Goal: Task Accomplishment & Management: Manage account settings

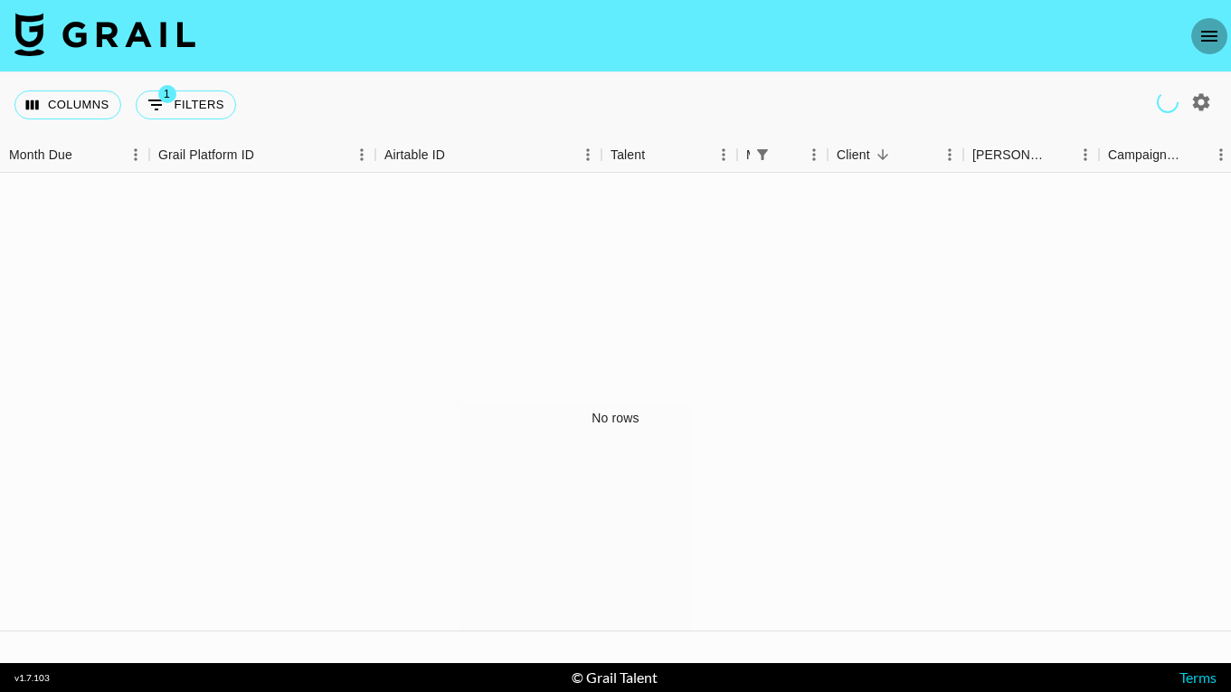
click at [1203, 41] on icon "open drawer" at bounding box center [1209, 36] width 22 height 22
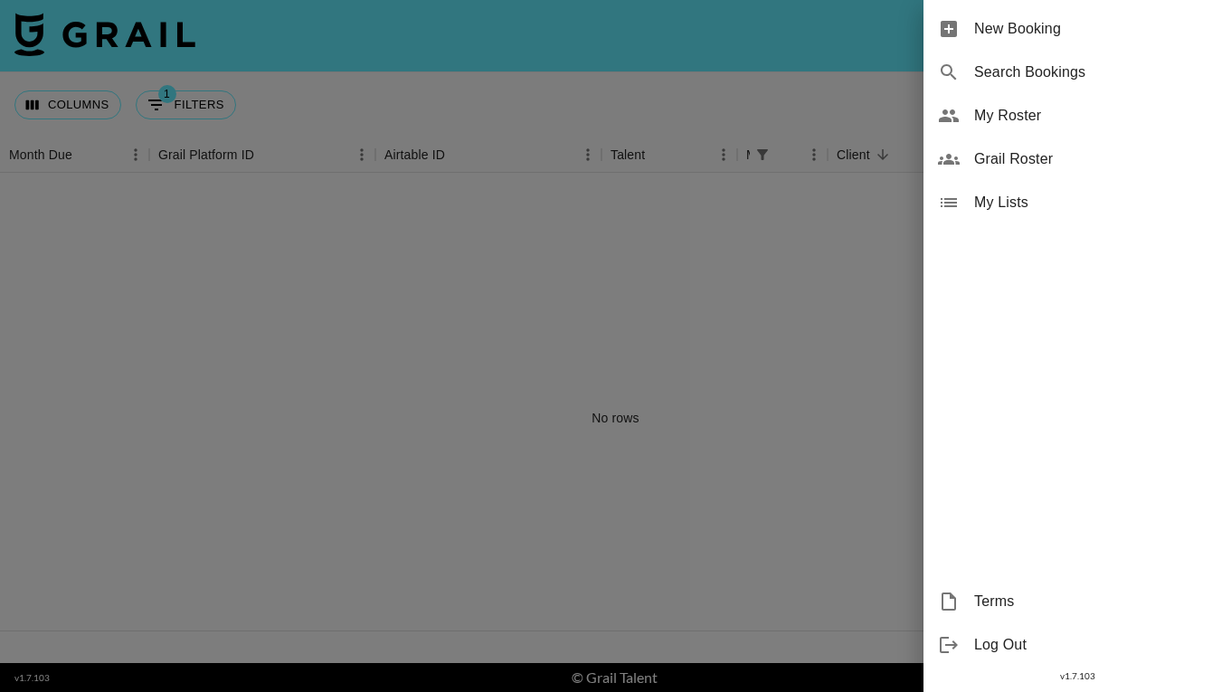
click at [1029, 121] on span "My Roster" at bounding box center [1095, 116] width 242 height 22
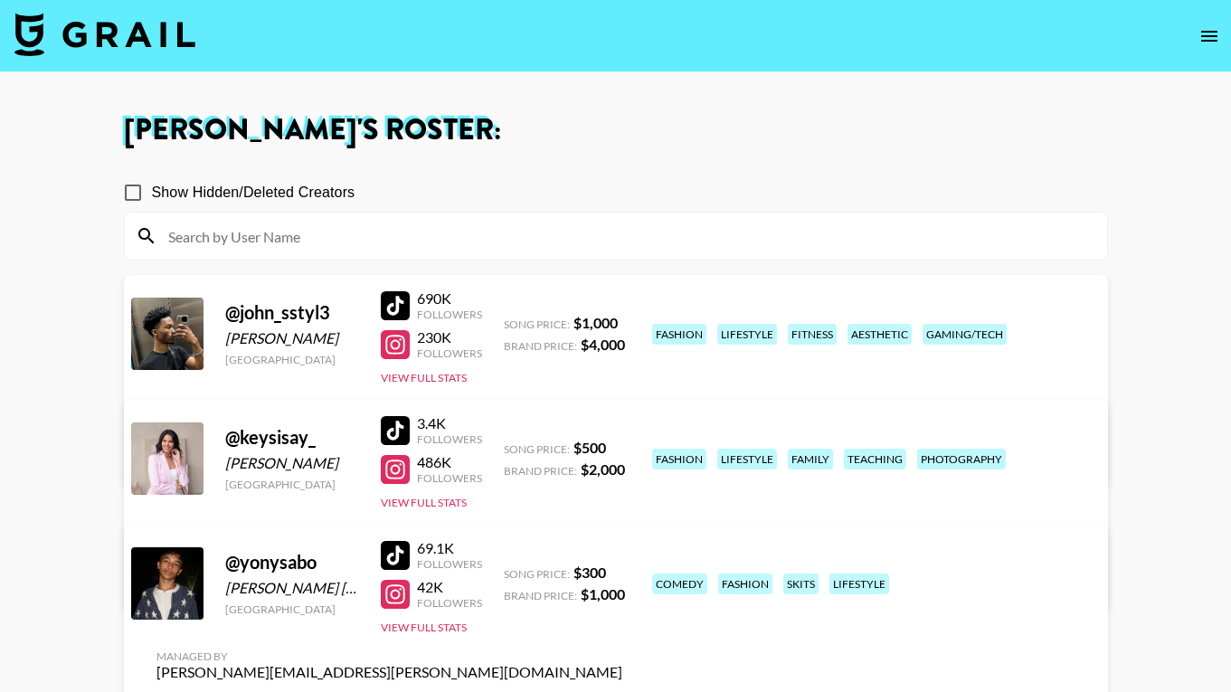
click at [622, 691] on link "View/Edit Details" at bounding box center [389, 704] width 466 height 18
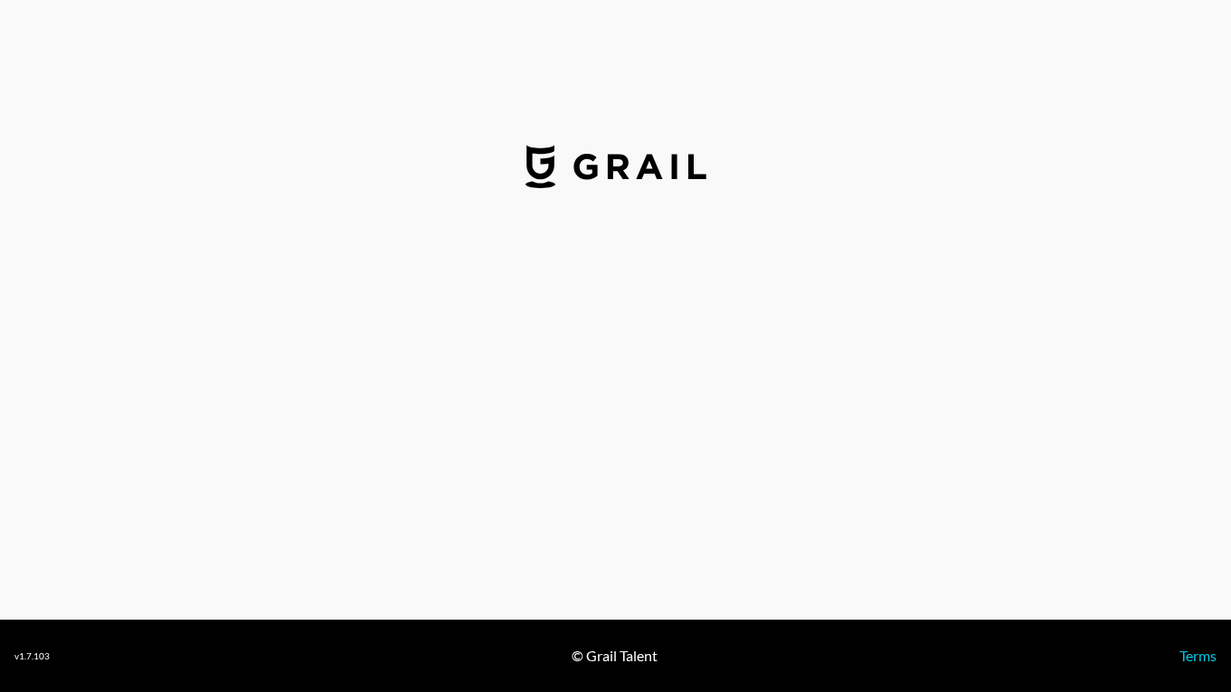
select select "USD"
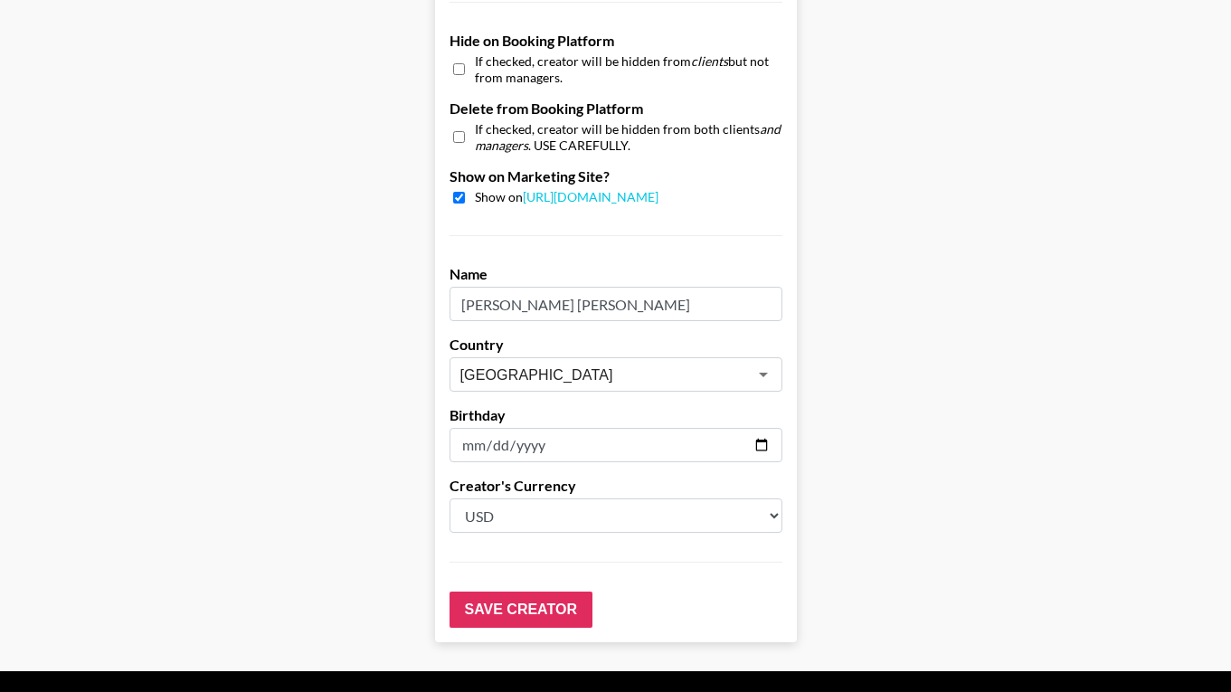
scroll to position [1732, 0]
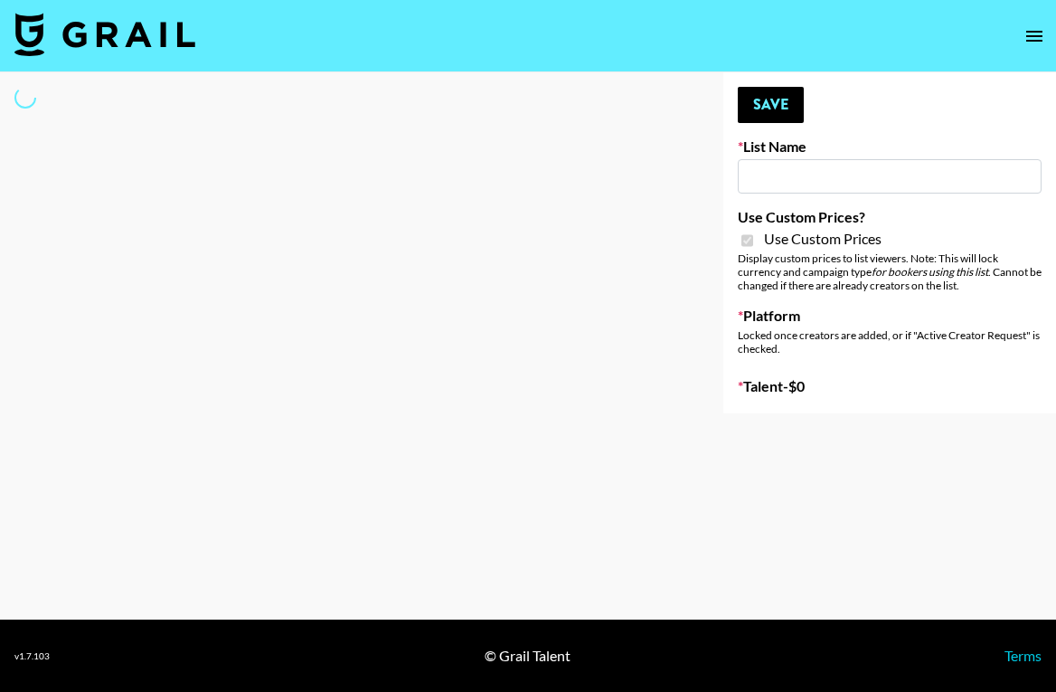
type input "Ladder (23rd Sept) IG"
checkbox input "true"
select select "Song"
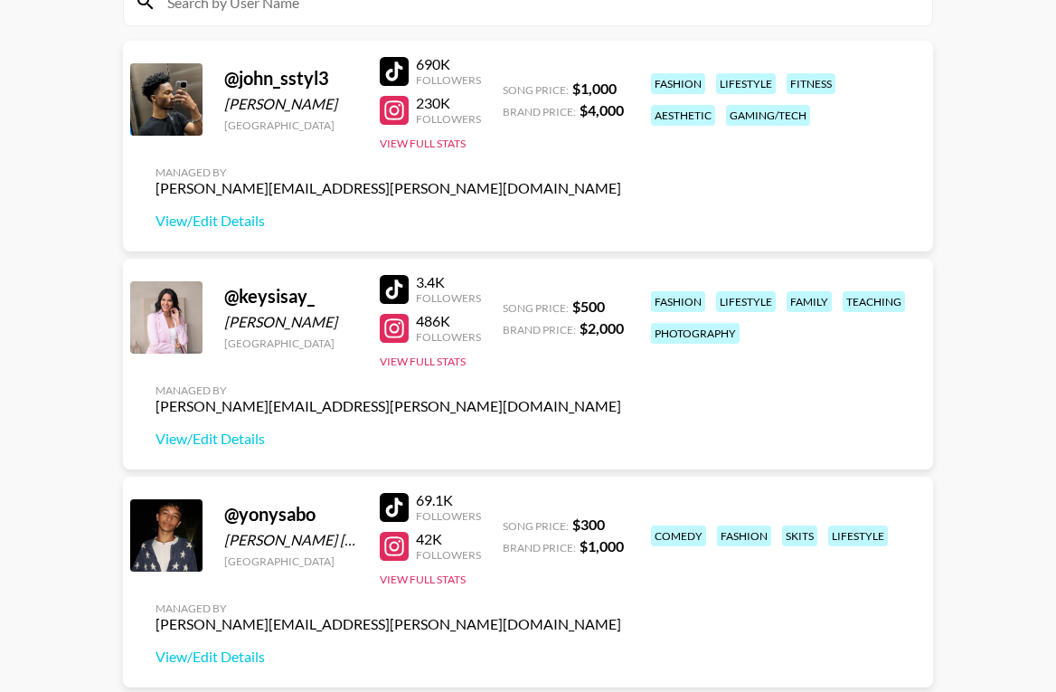
scroll to position [237, 0]
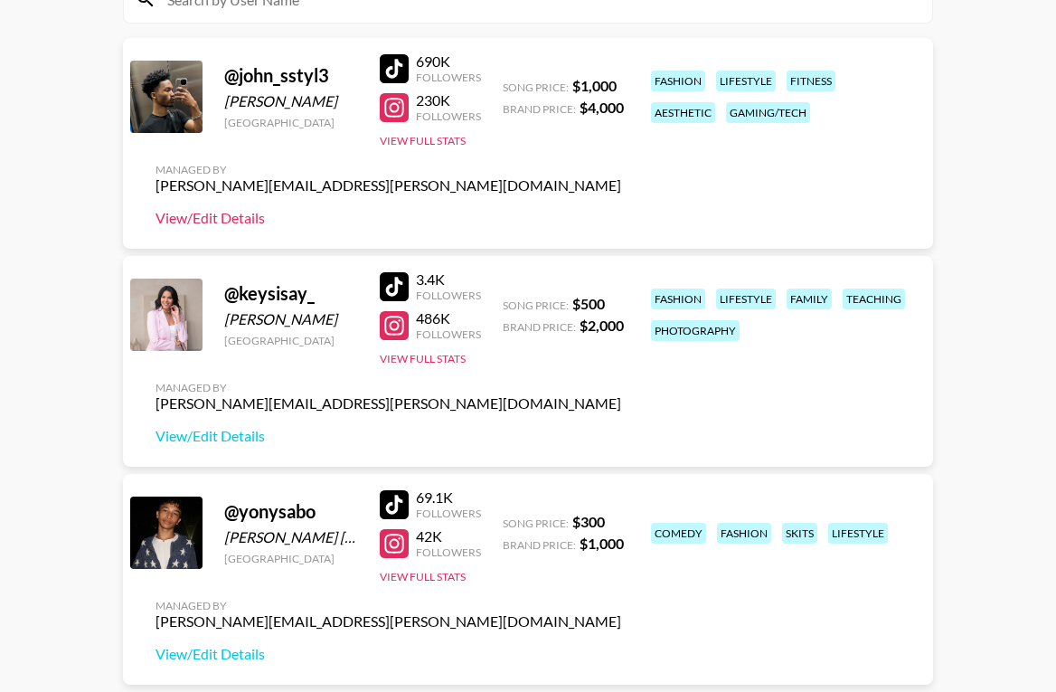
click at [222, 219] on link "View/Edit Details" at bounding box center [389, 218] width 466 height 18
click at [246, 216] on link "View/Edit Details" at bounding box center [389, 218] width 466 height 18
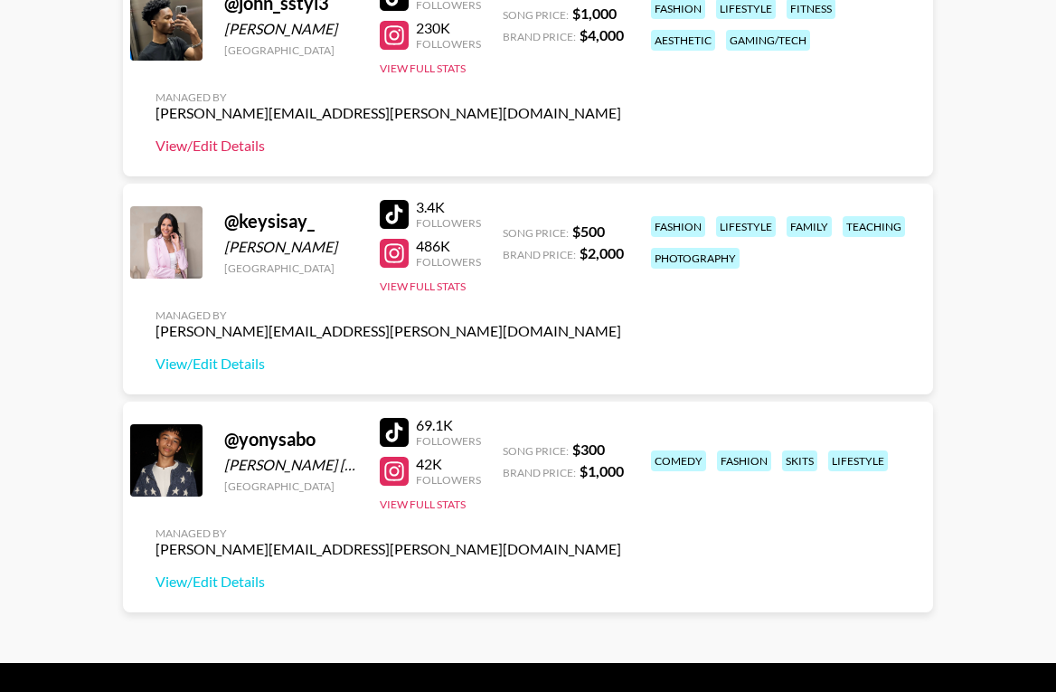
scroll to position [353, 0]
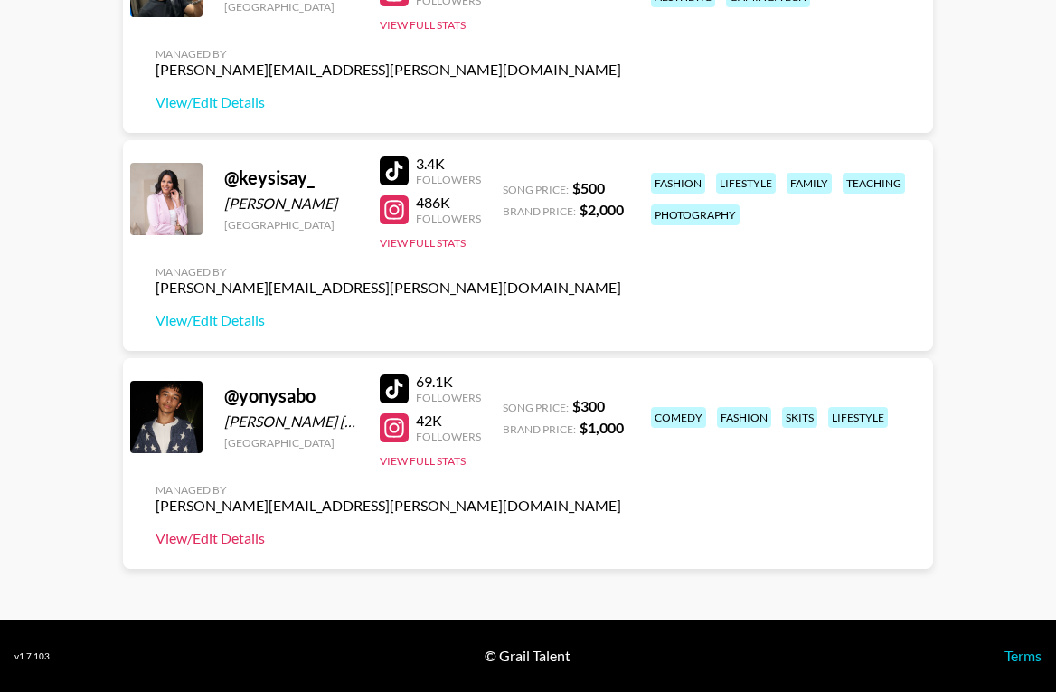
click at [214, 541] on link "View/Edit Details" at bounding box center [389, 538] width 466 height 18
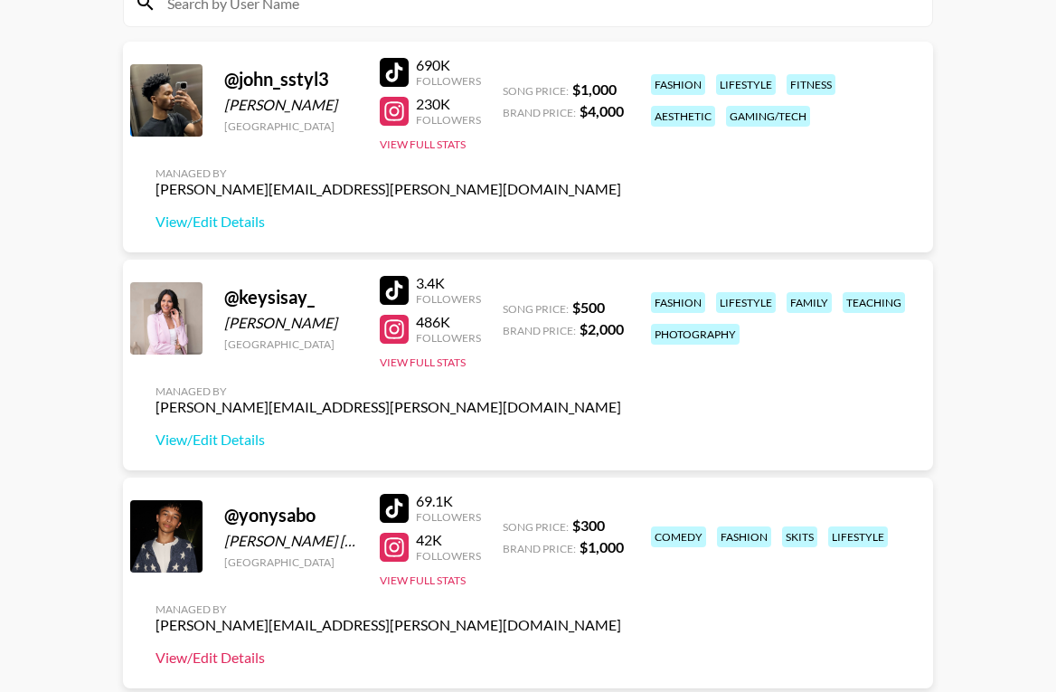
scroll to position [189, 0]
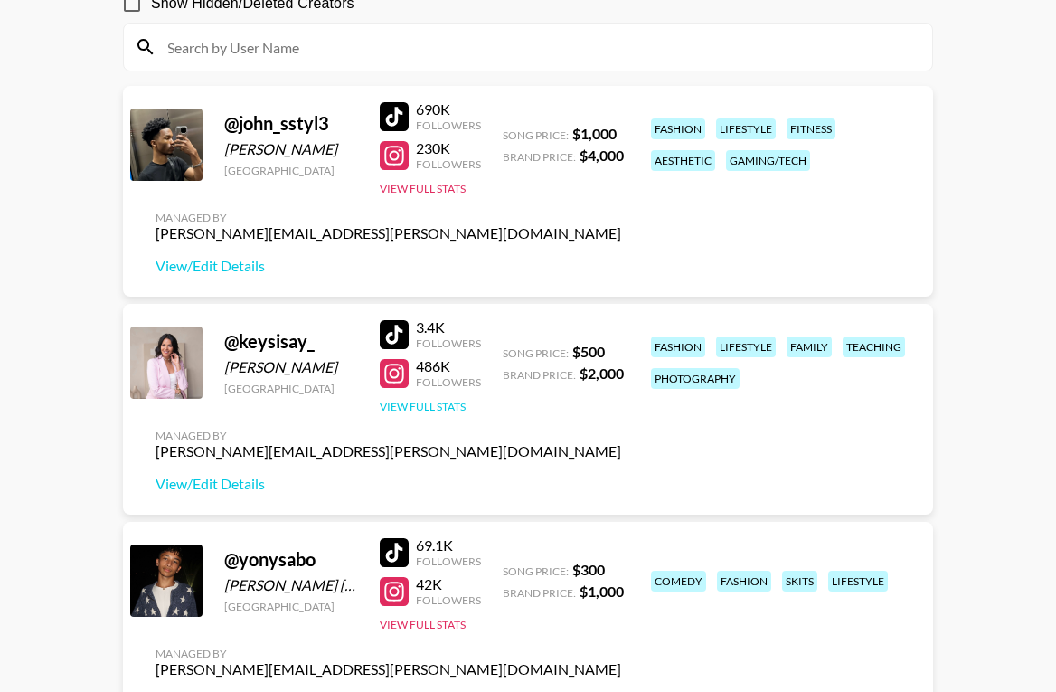
click at [413, 412] on button "View Full Stats" at bounding box center [423, 407] width 86 height 14
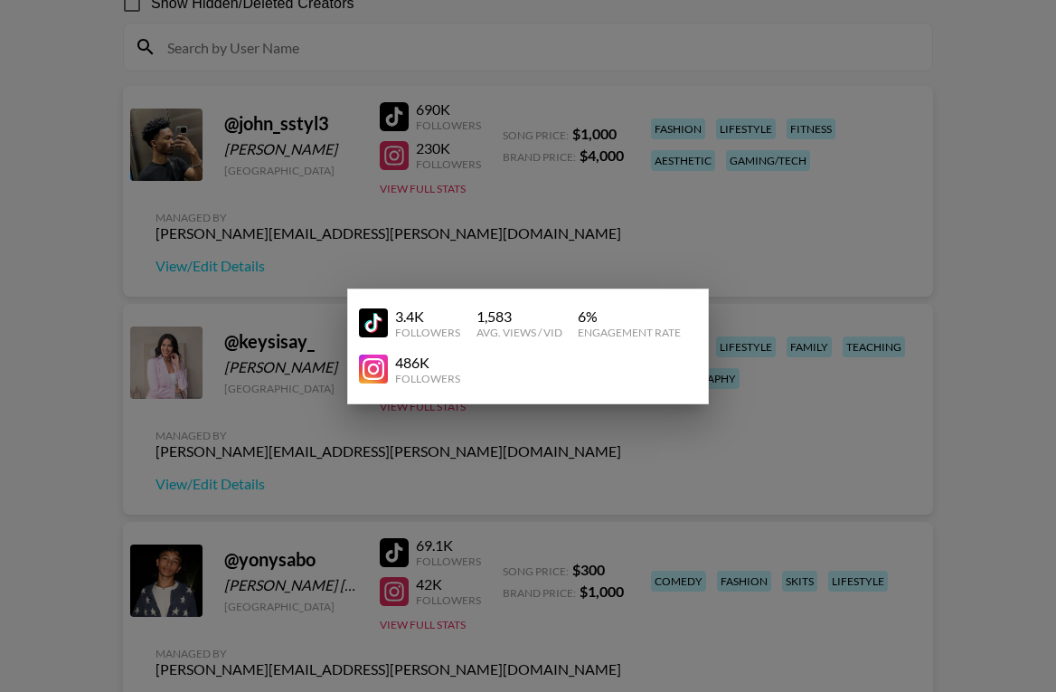
click at [238, 480] on div at bounding box center [528, 346] width 1056 height 692
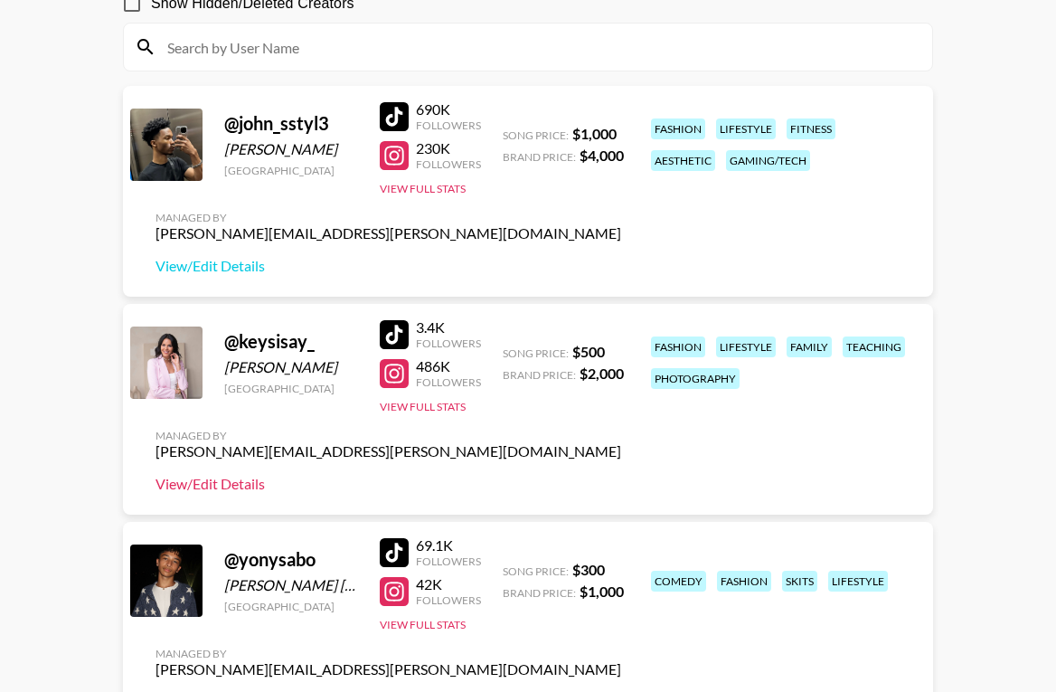
click at [228, 489] on link "View/Edit Details" at bounding box center [389, 484] width 466 height 18
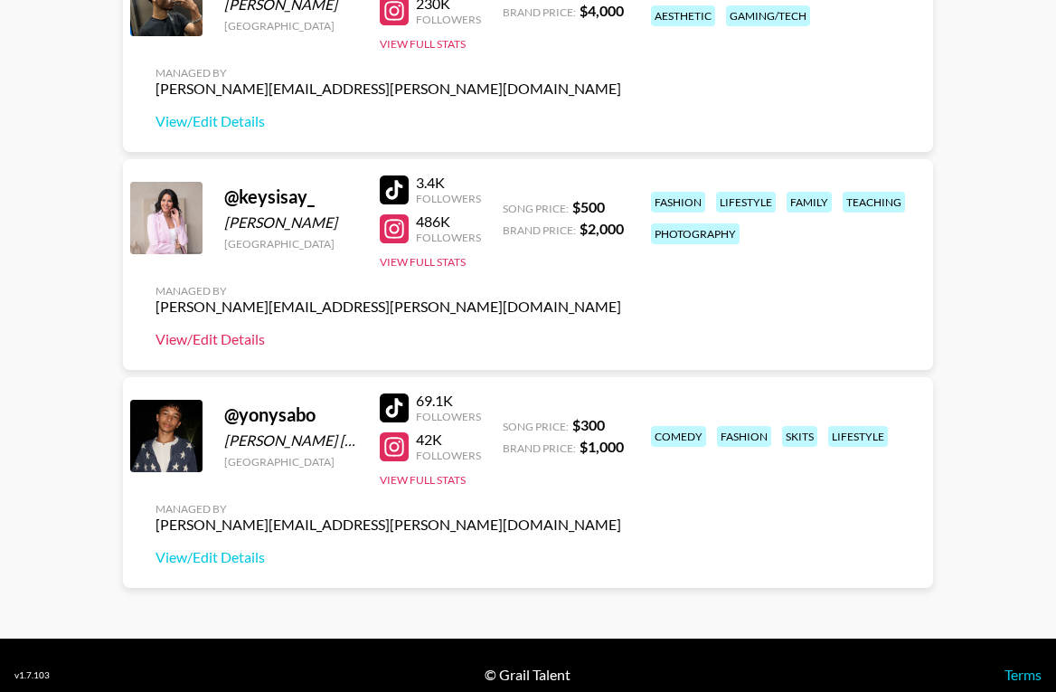
scroll to position [353, 0]
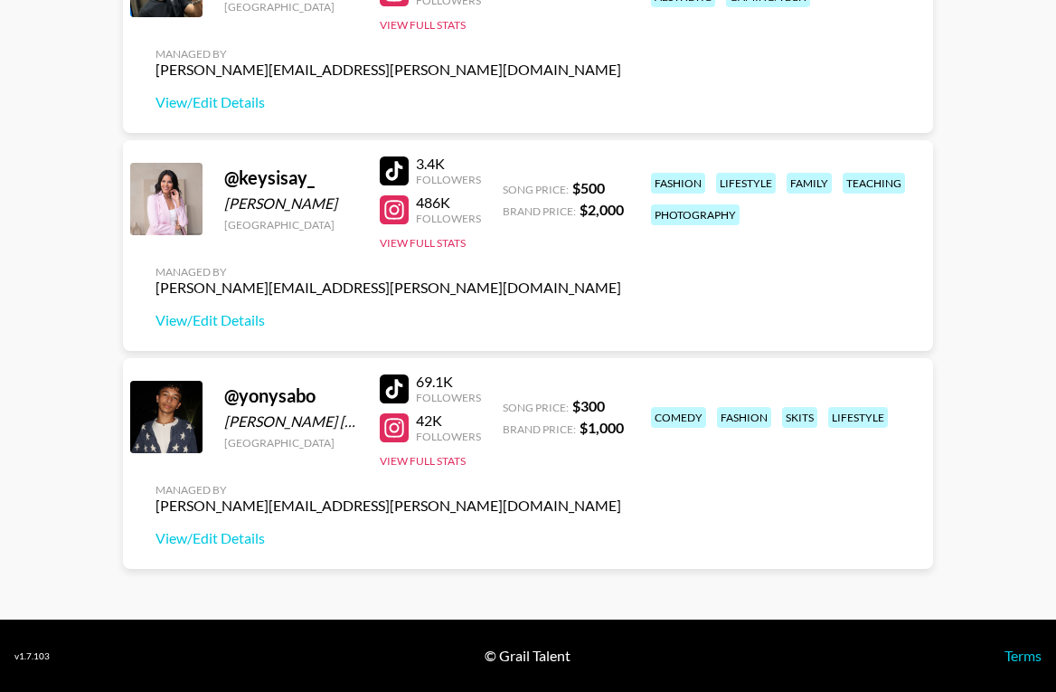
click at [575, 212] on div "Brand Price: $ 2,000" at bounding box center [563, 210] width 121 height 18
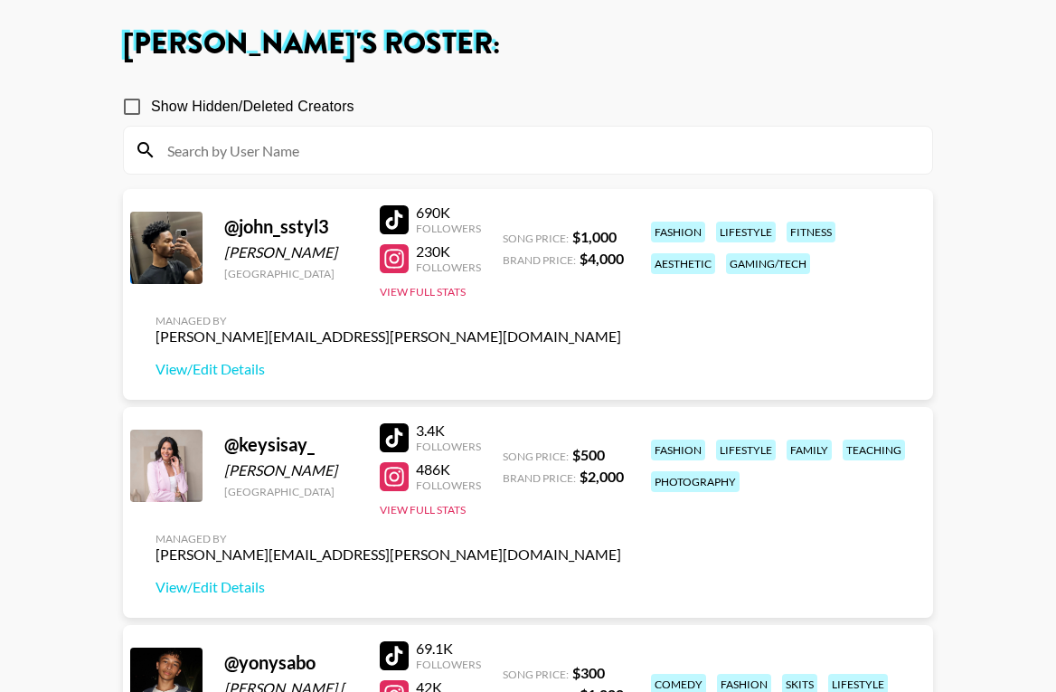
scroll to position [88, 0]
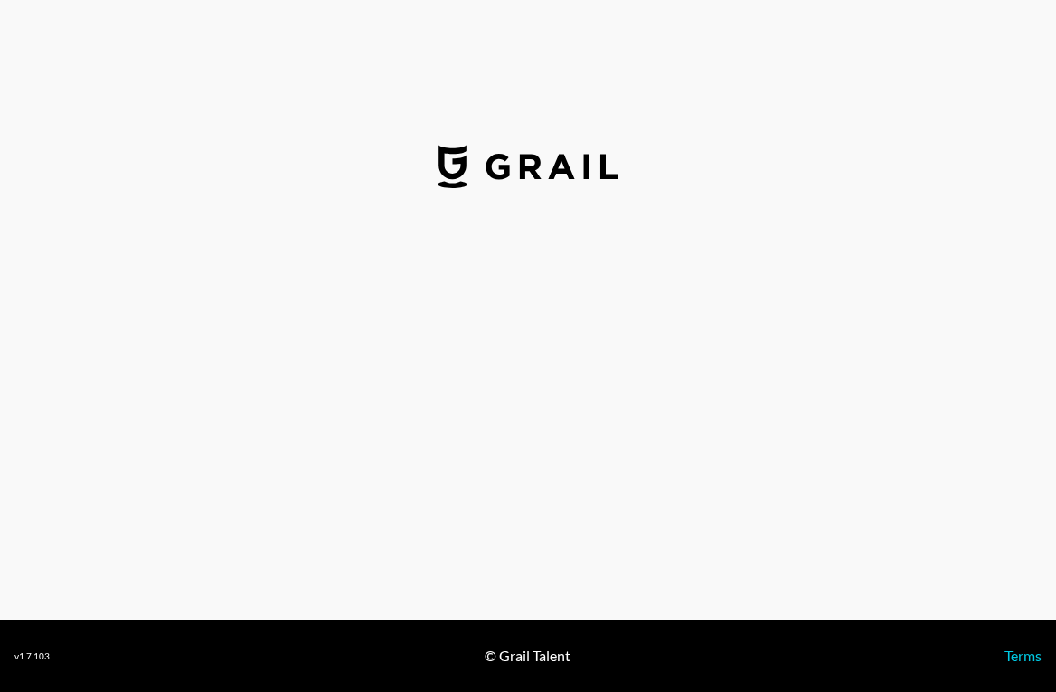
select select "USD"
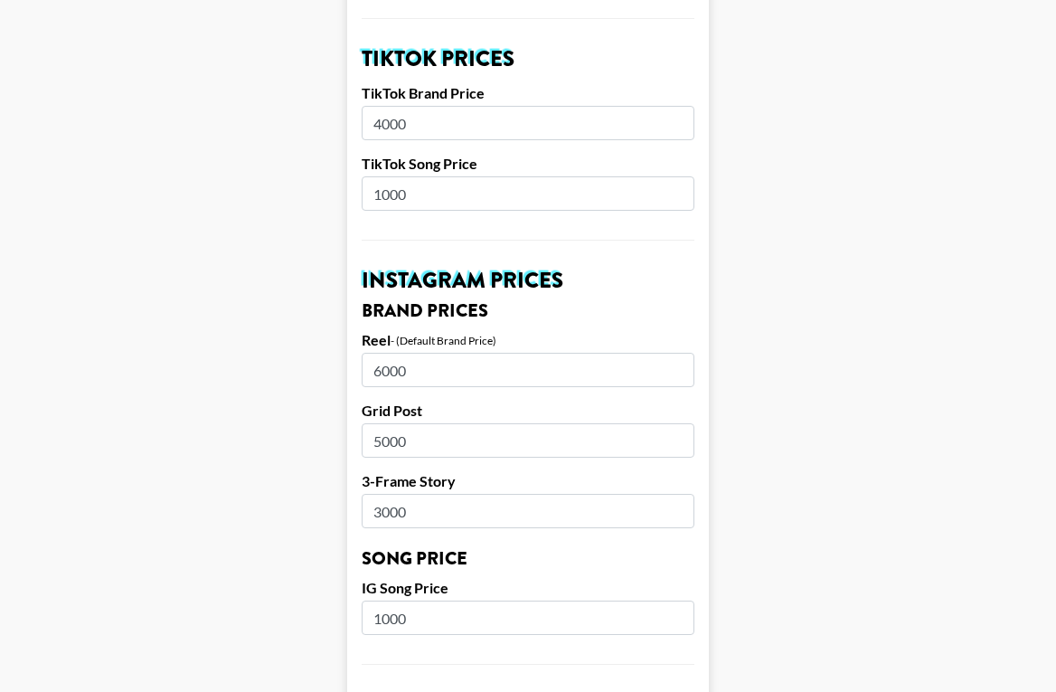
scroll to position [658, 0]
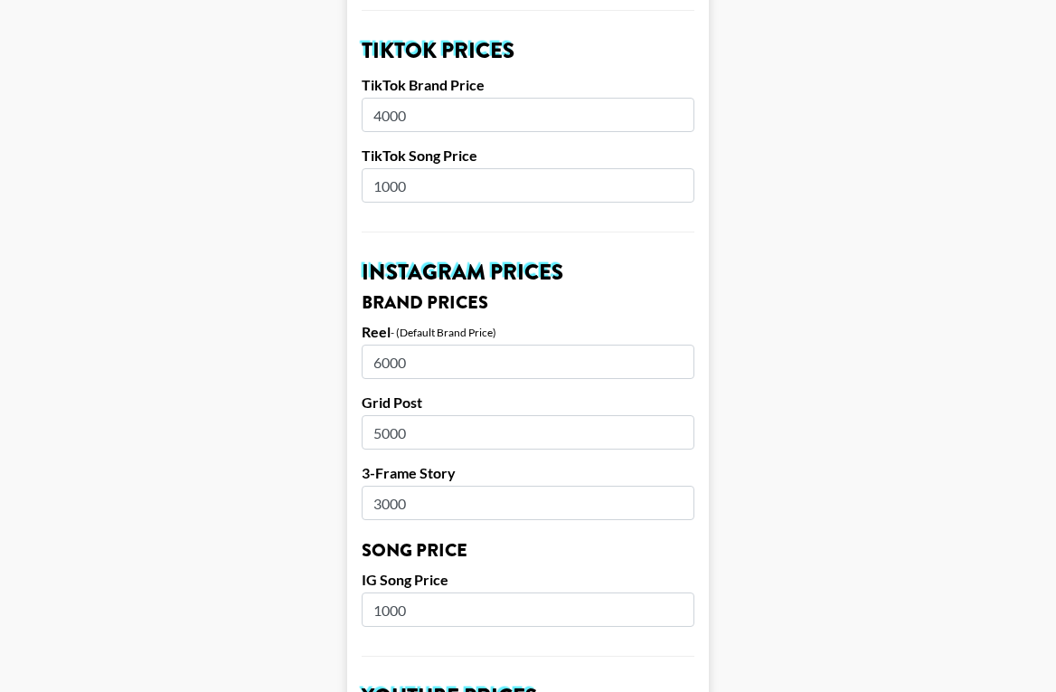
click at [443, 168] on input "1000" at bounding box center [528, 185] width 333 height 34
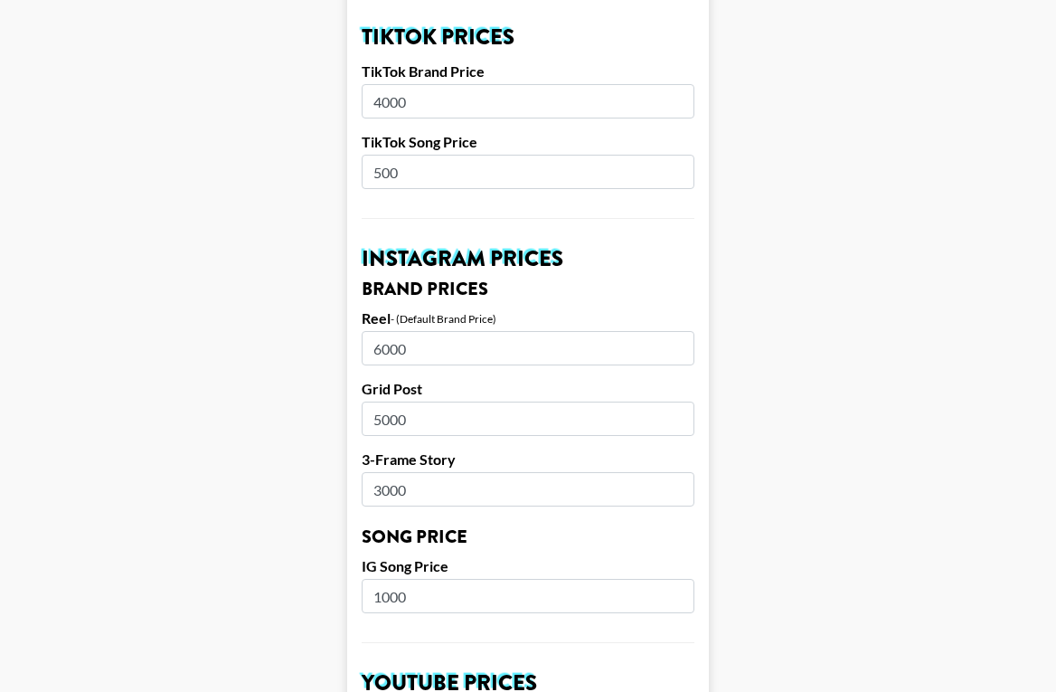
scroll to position [672, 0]
click at [525, 154] on input "500" at bounding box center [528, 171] width 333 height 34
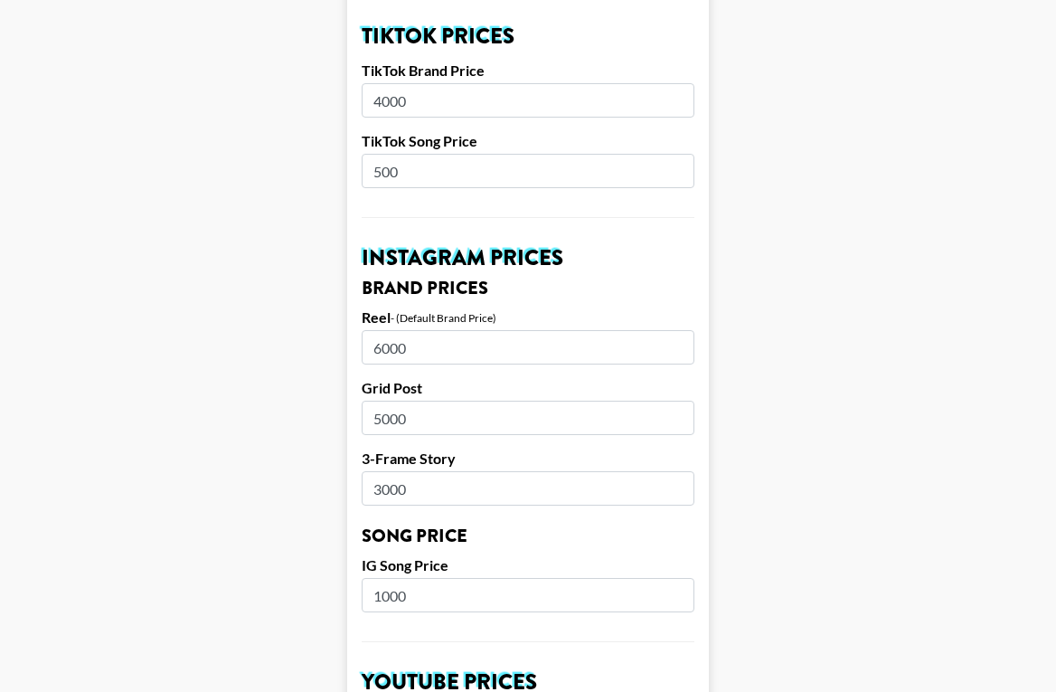
click at [525, 154] on input "500" at bounding box center [528, 171] width 333 height 34
type input "1"
type input "1000"
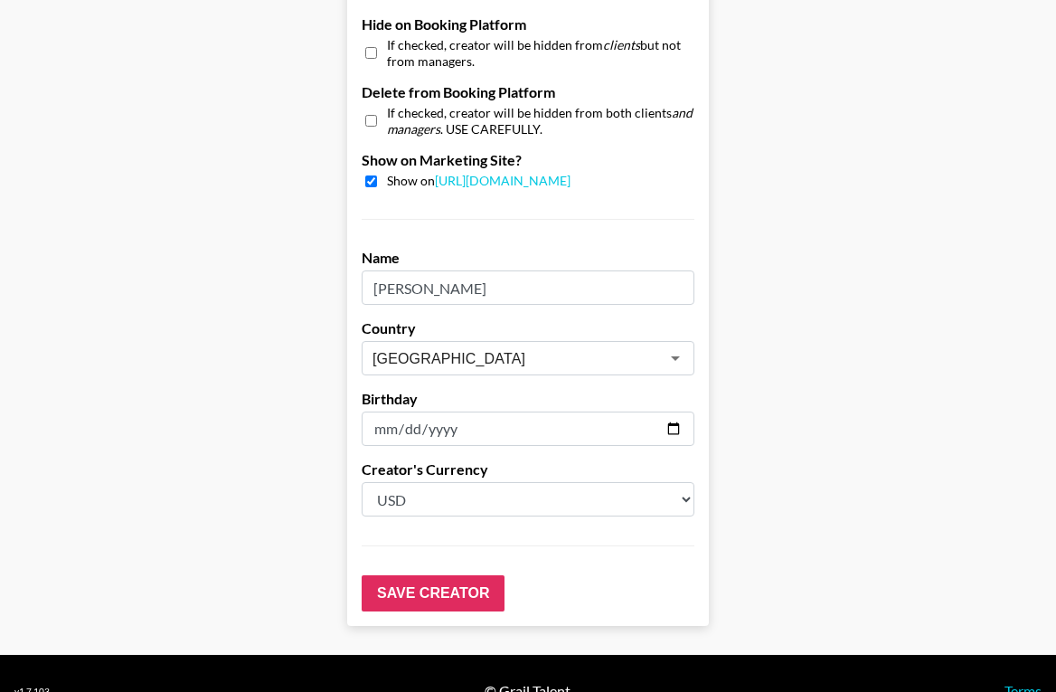
scroll to position [1762, 0]
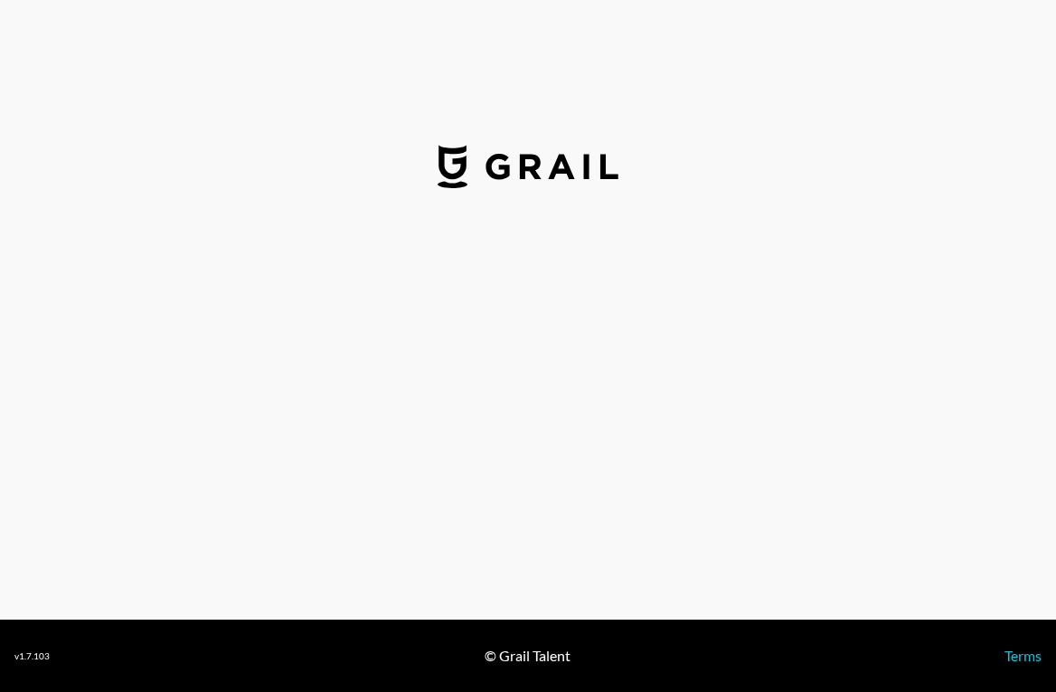
select select "USD"
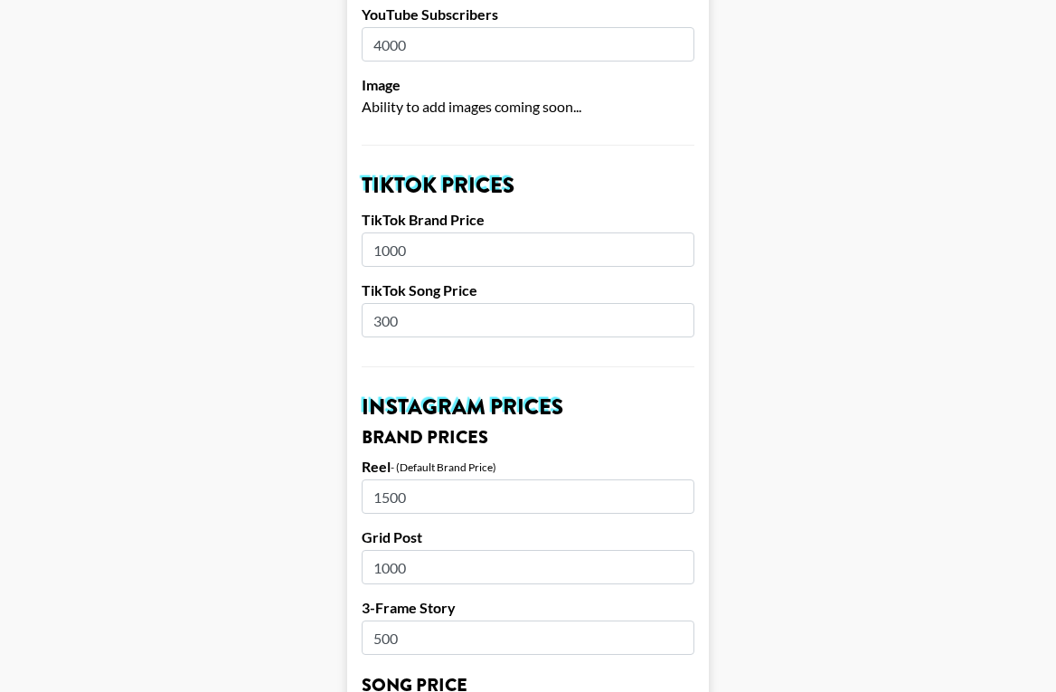
scroll to position [598, 0]
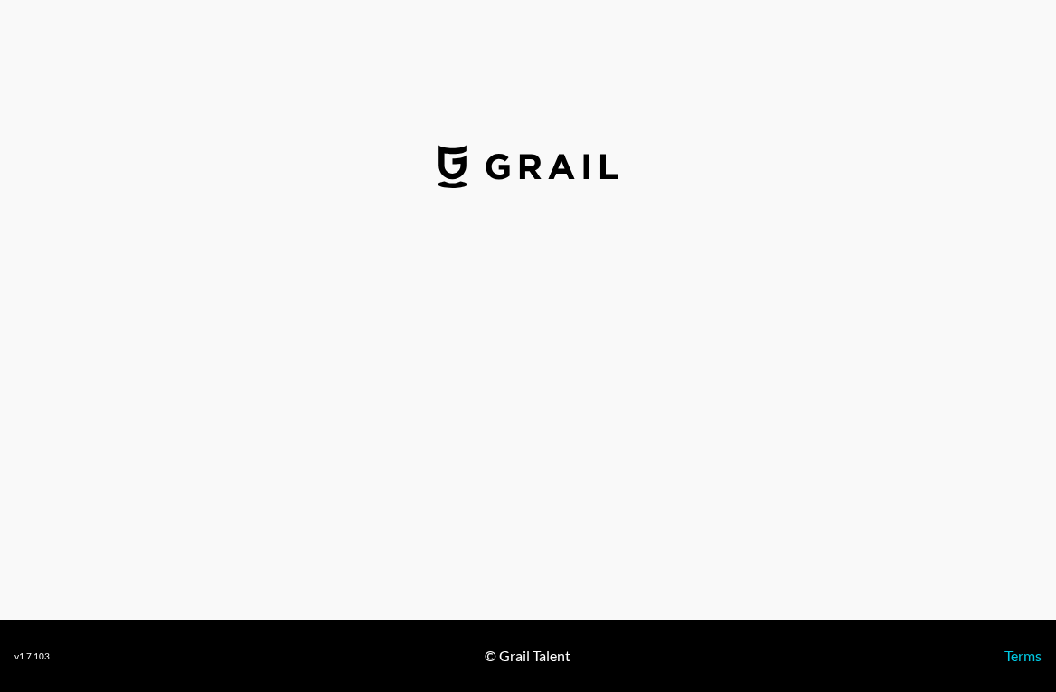
select select "USD"
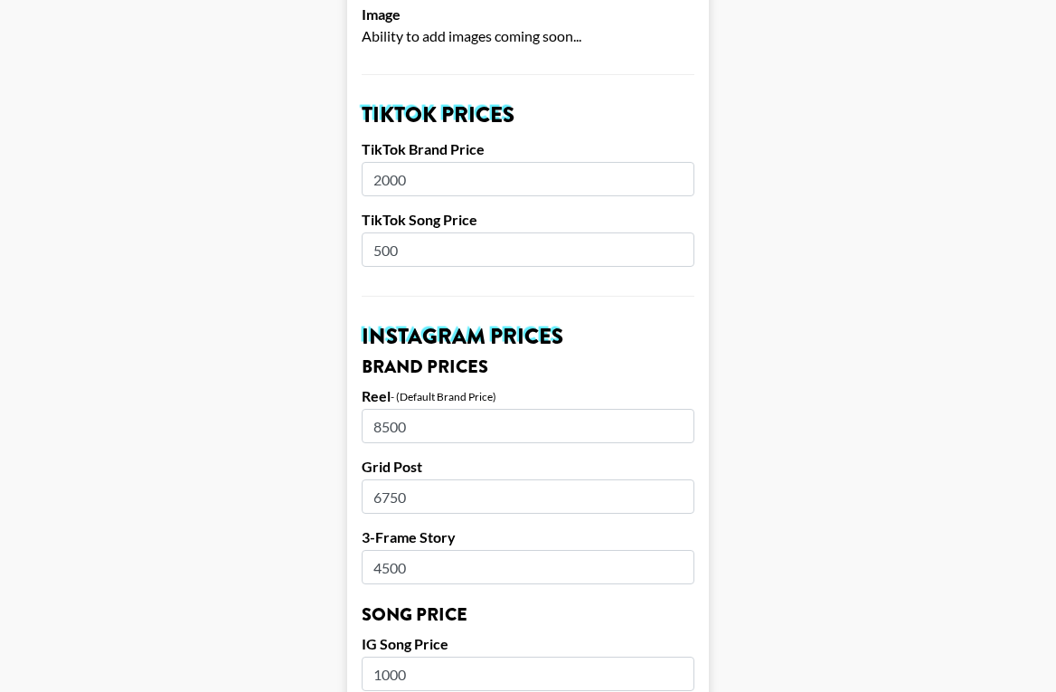
scroll to position [596, 0]
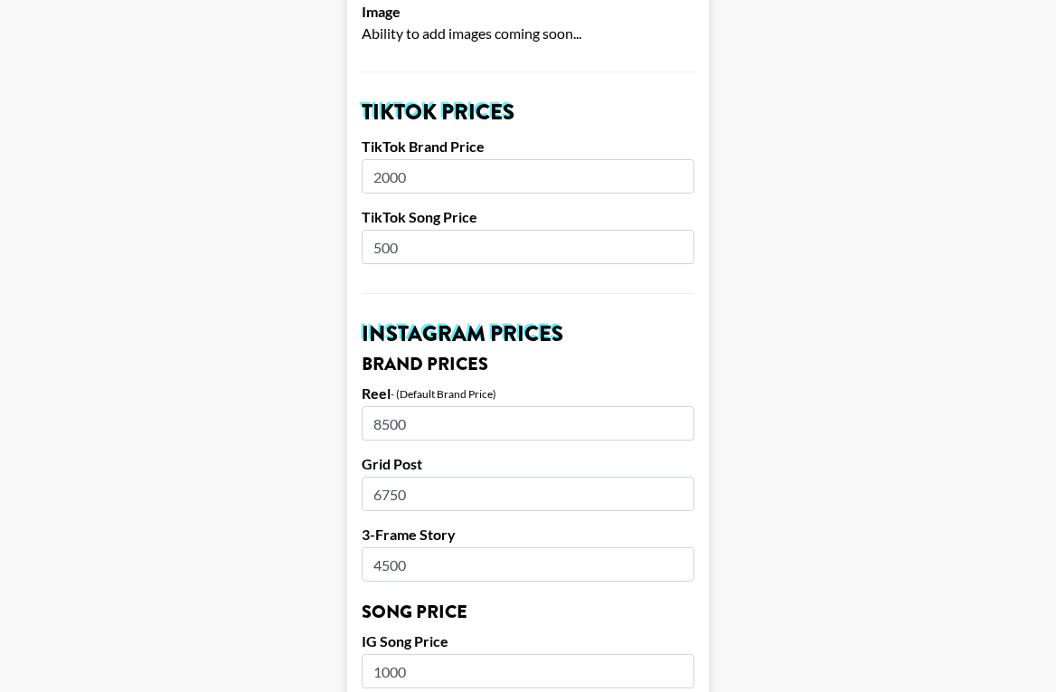
click at [472, 159] on input "2000" at bounding box center [528, 176] width 333 height 34
click at [505, 159] on input "2000" at bounding box center [528, 176] width 333 height 34
type input "1000"
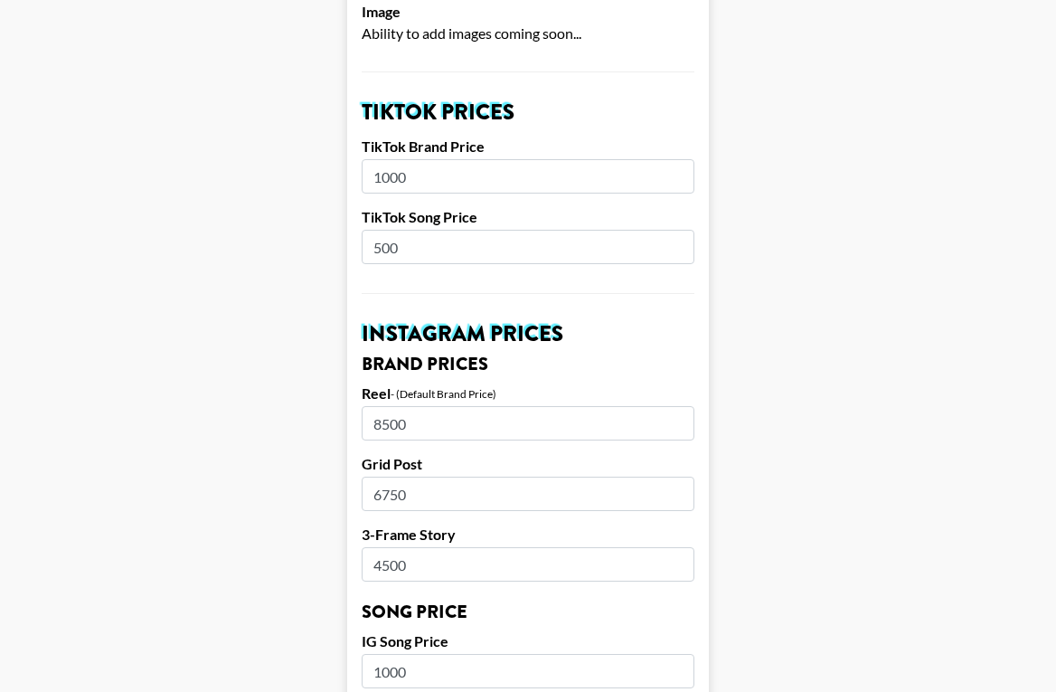
click at [728, 345] on main "Airtable ID: rec1d7duUKRPZr7Eo Manager(s) [PERSON_NAME][EMAIL_ADDRESS][PERSON_N…" at bounding box center [527, 643] width 1027 height 2276
click at [465, 406] on input "8500" at bounding box center [528, 423] width 333 height 34
type input "7000"
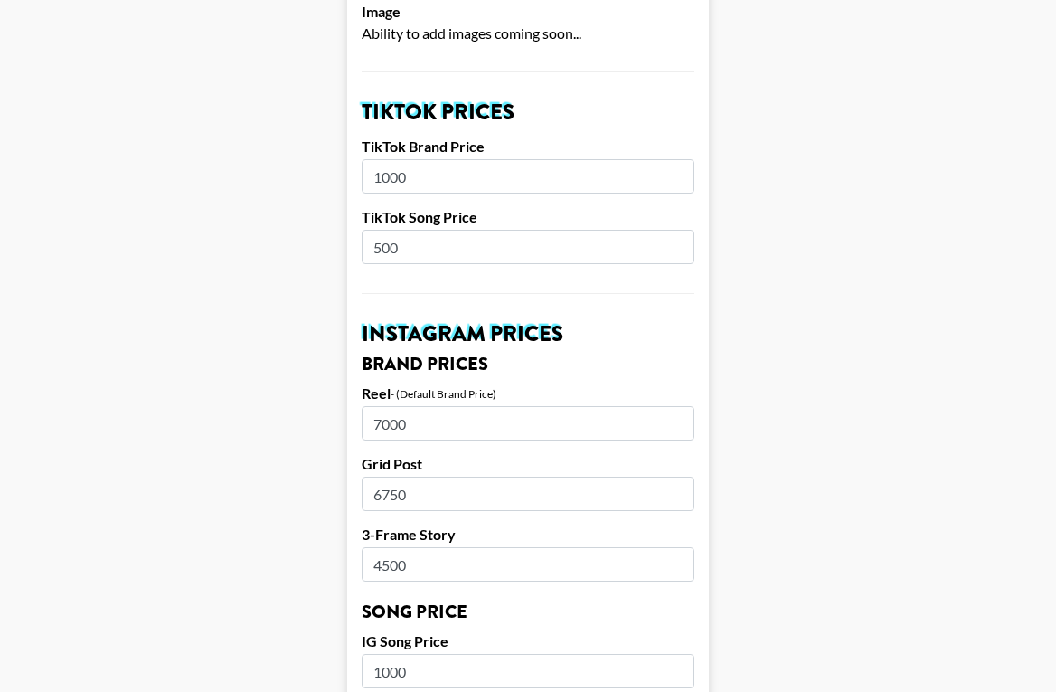
click at [418, 477] on input "6750" at bounding box center [528, 494] width 333 height 34
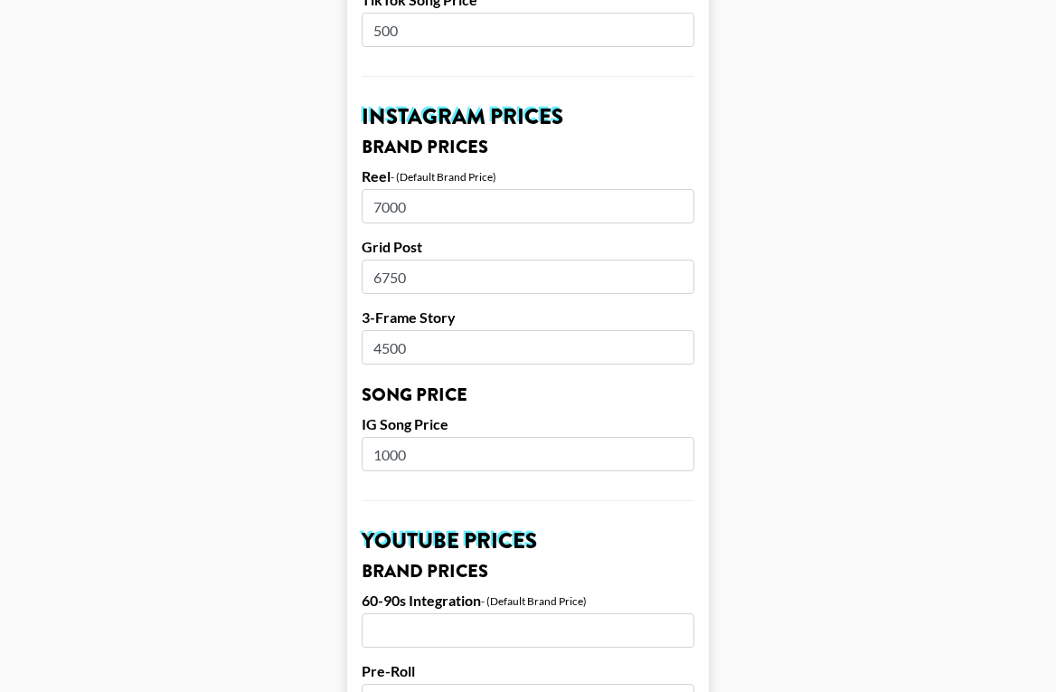
scroll to position [844, 0]
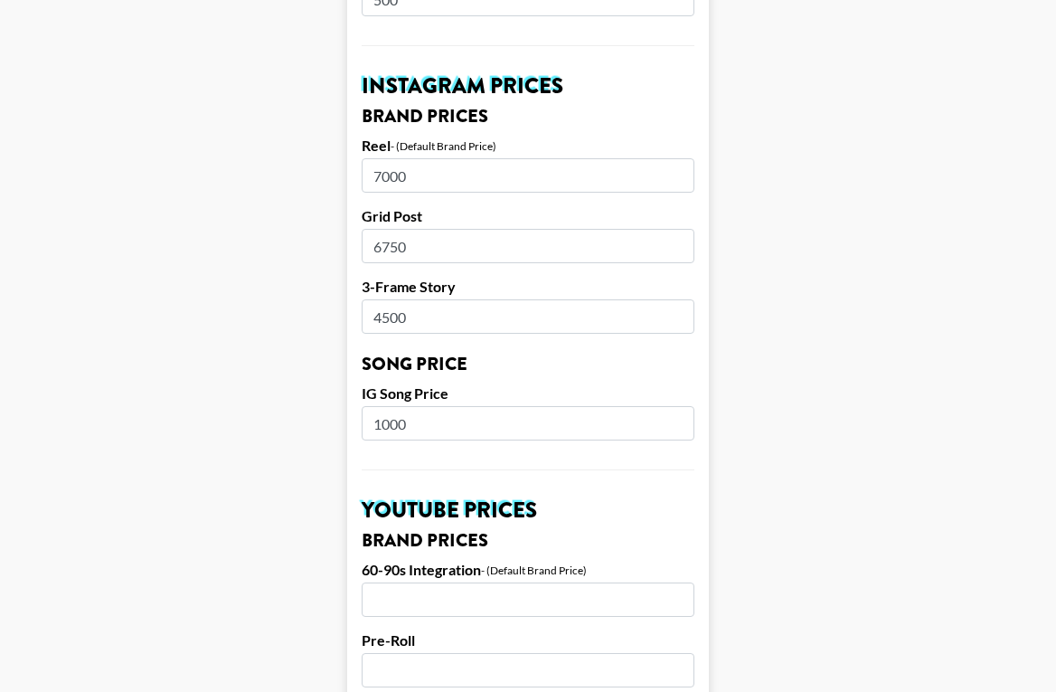
click at [421, 299] on input "4500" at bounding box center [528, 316] width 333 height 34
type input "3200"
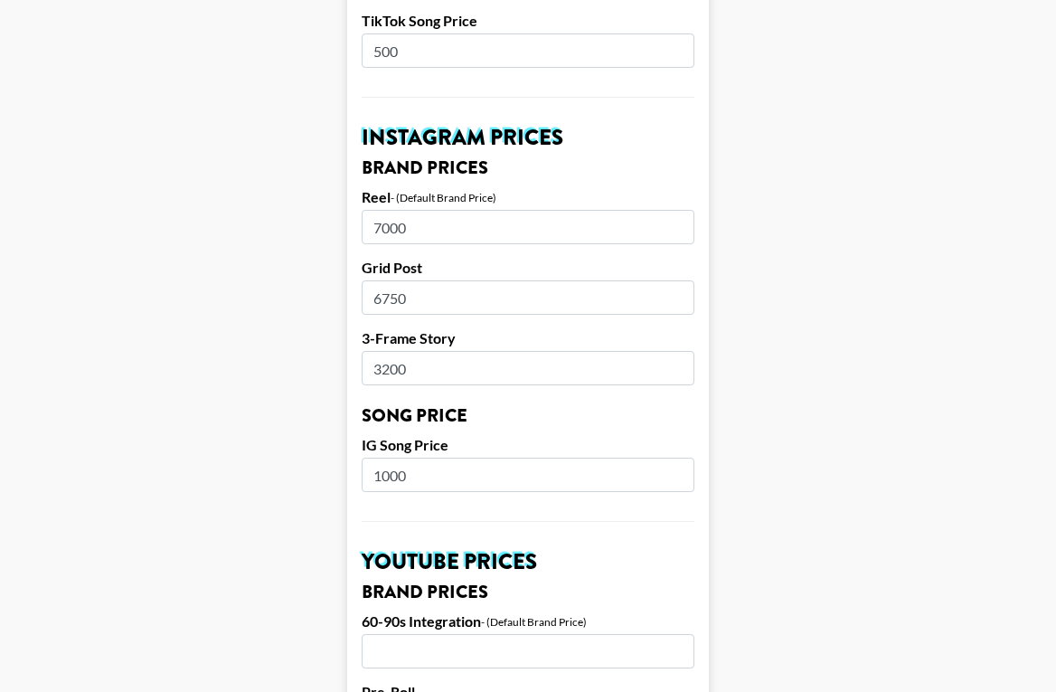
scroll to position [845, 0]
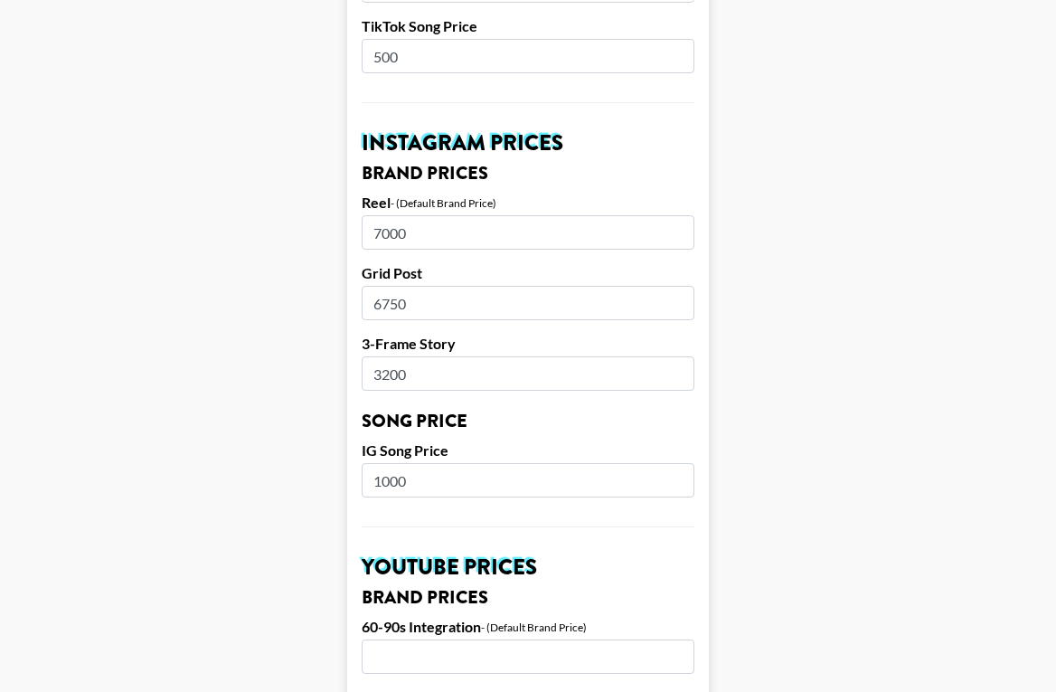
click at [422, 286] on input "6750" at bounding box center [528, 303] width 333 height 34
type input "6000"
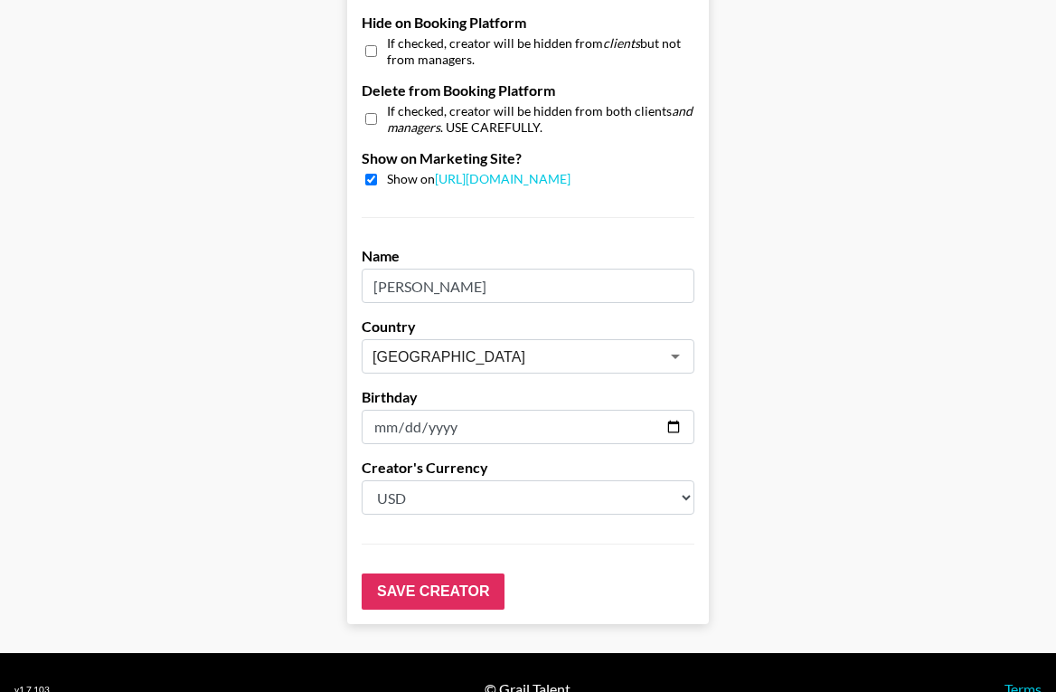
scroll to position [1820, 0]
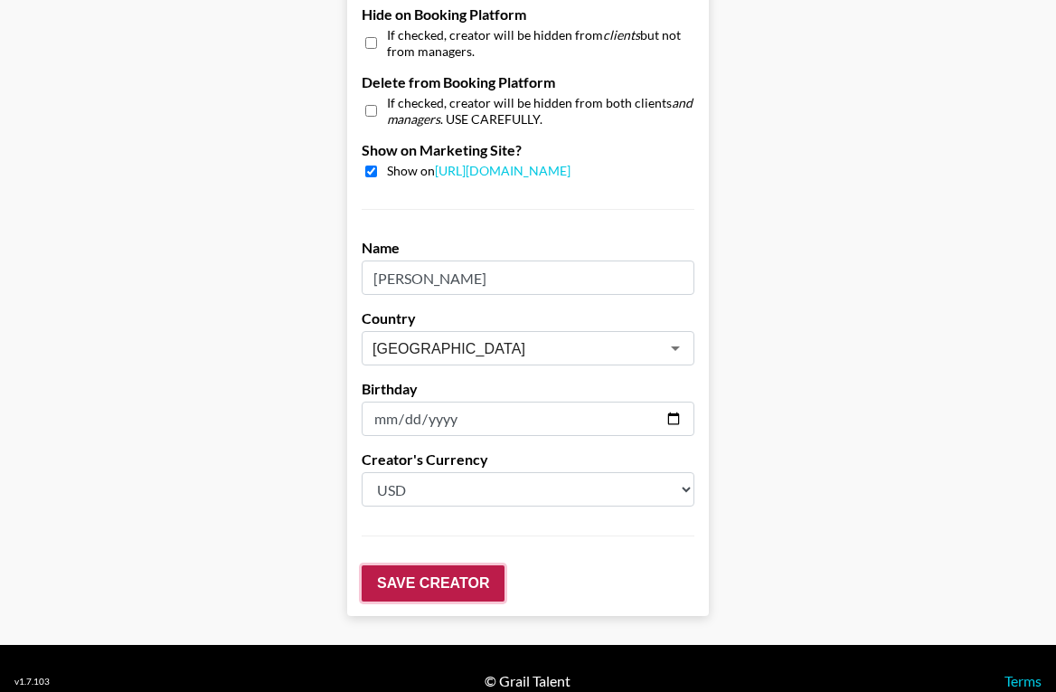
click at [411, 565] on input "Save Creator" at bounding box center [433, 583] width 143 height 36
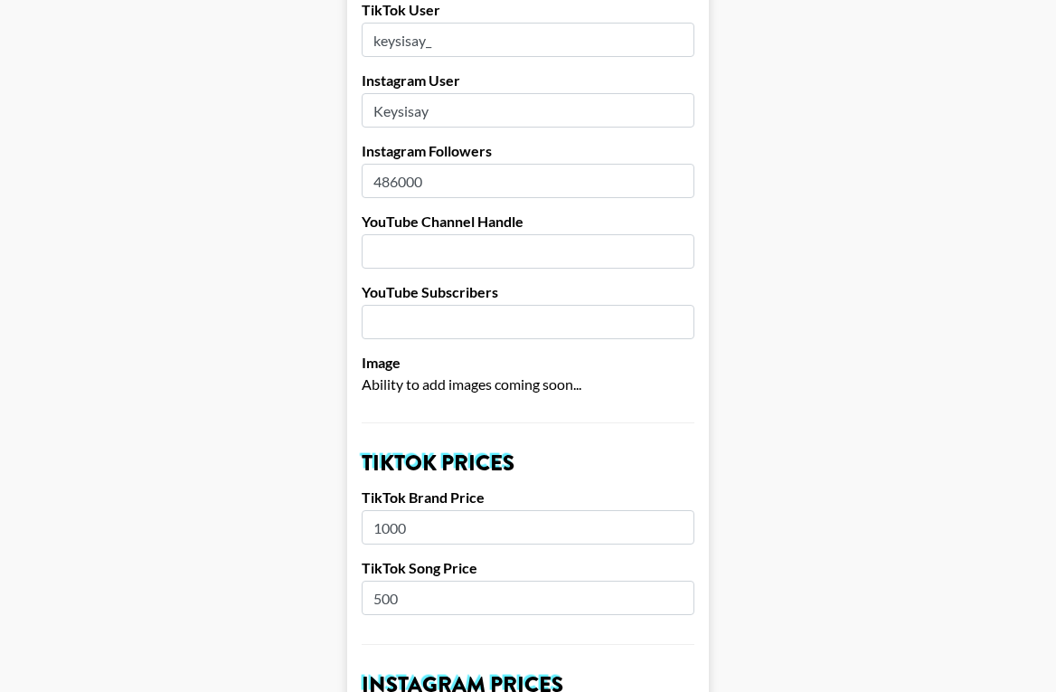
scroll to position [0, 0]
